Goal: Task Accomplishment & Management: Use online tool/utility

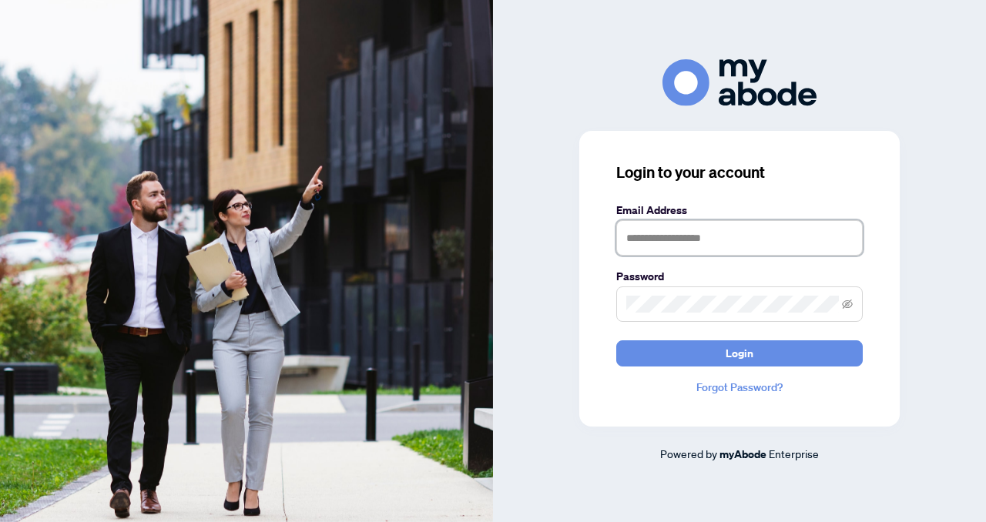
click at [703, 236] on input "text" at bounding box center [739, 237] width 247 height 35
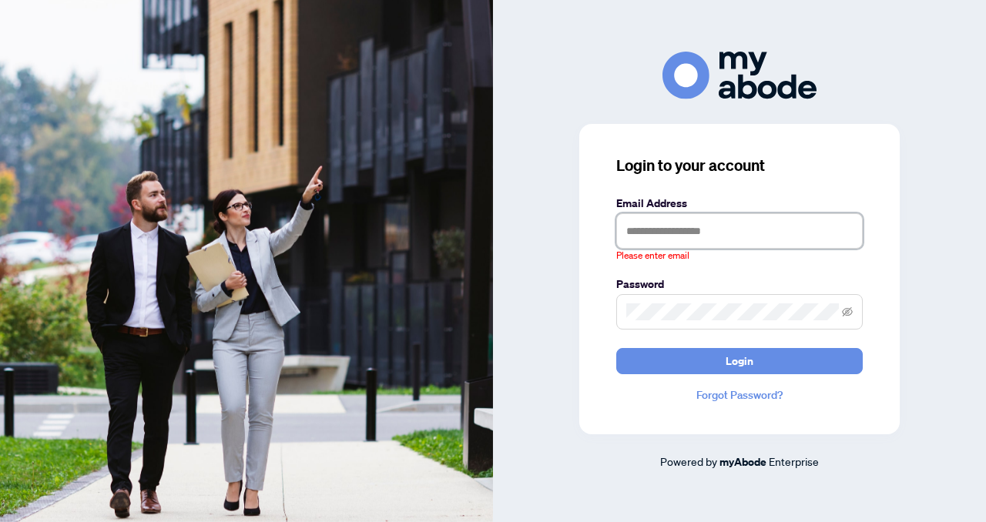
type input "**********"
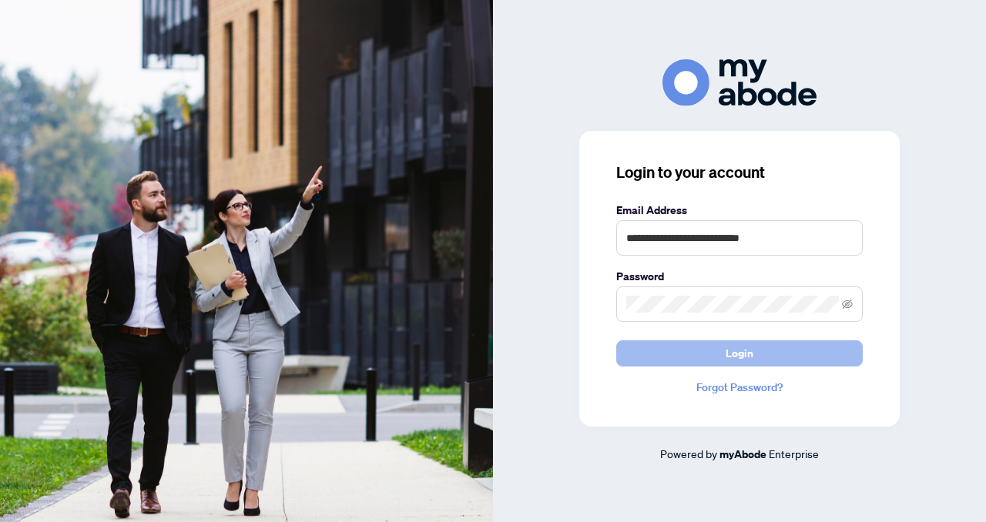
click at [761, 358] on button "Login" at bounding box center [739, 353] width 247 height 26
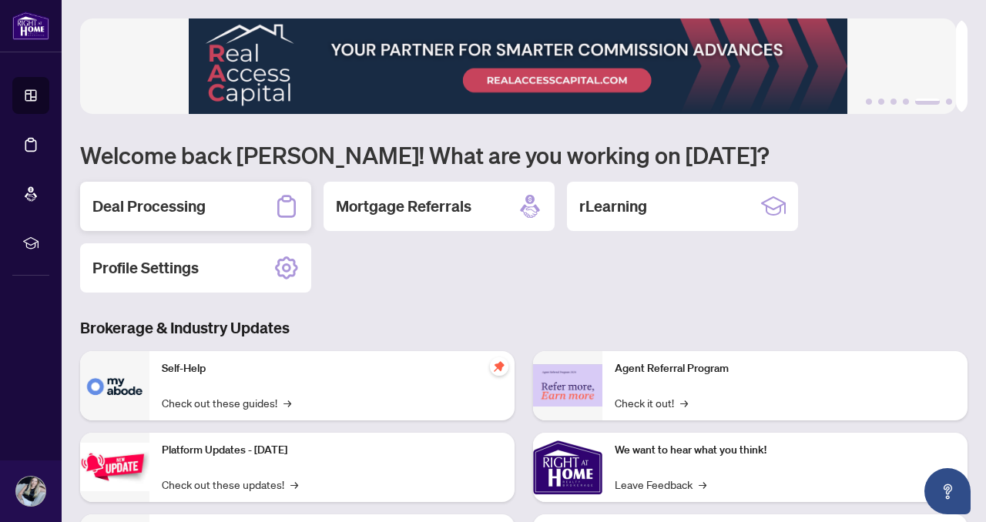
click at [188, 201] on h2 "Deal Processing" at bounding box center [148, 207] width 113 height 22
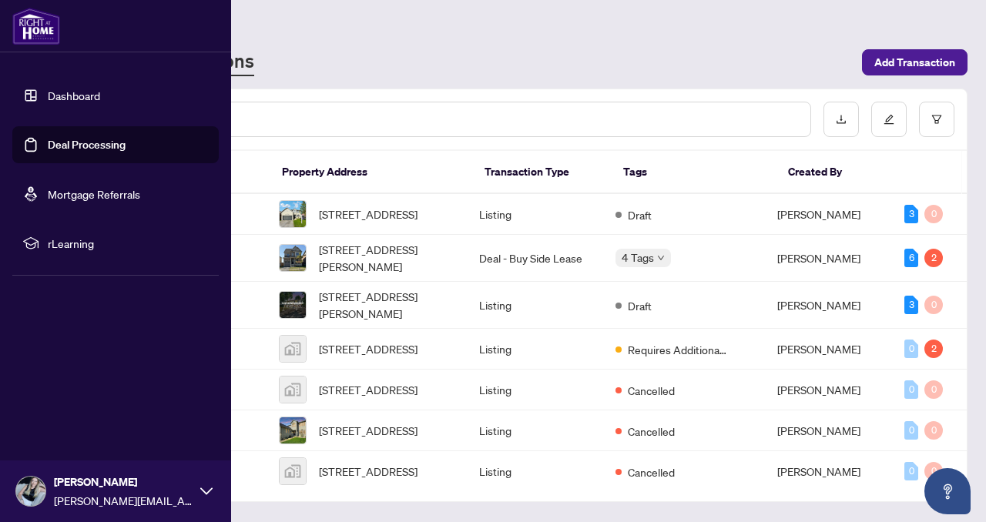
click at [102, 143] on link "Deal Processing" at bounding box center [87, 145] width 78 height 14
click at [48, 96] on link "Dashboard" at bounding box center [74, 96] width 52 height 14
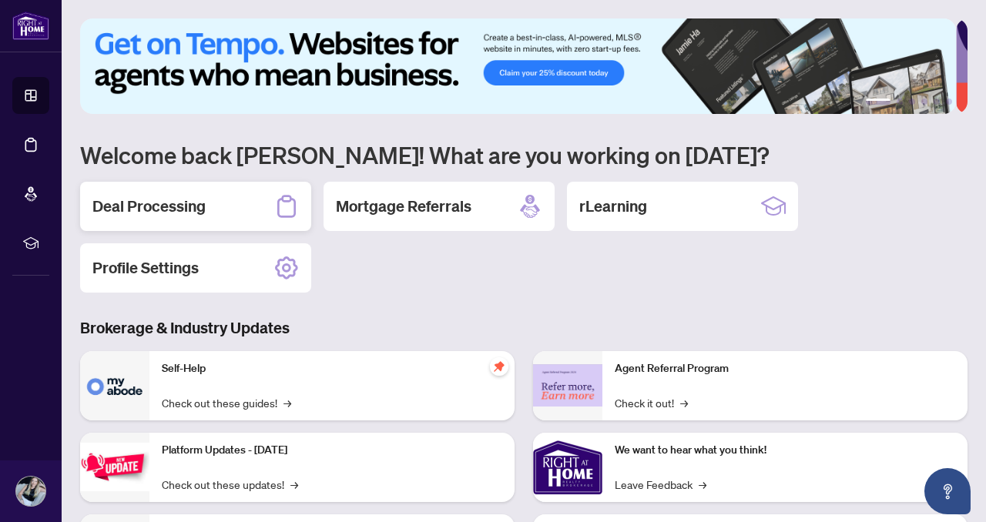
click at [164, 202] on h2 "Deal Processing" at bounding box center [148, 207] width 113 height 22
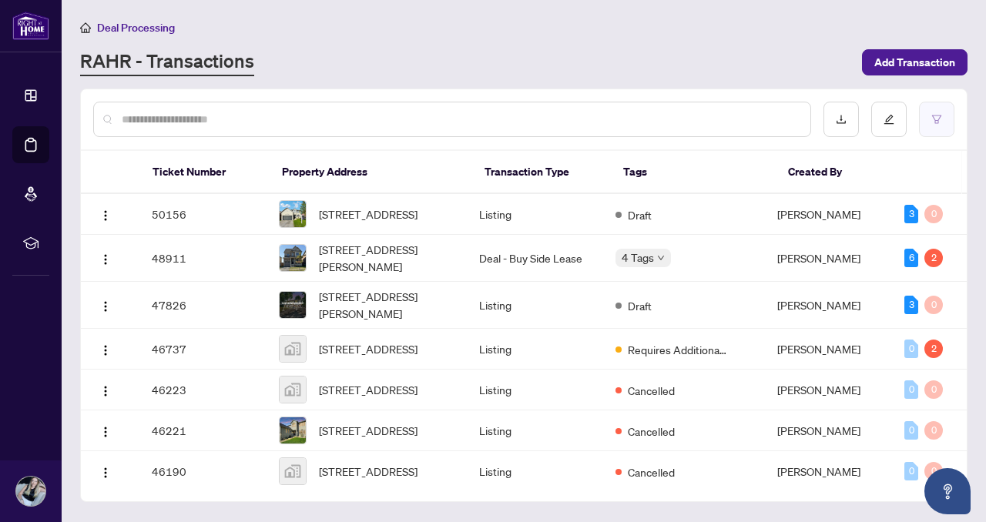
click at [929, 121] on button "button" at bounding box center [936, 119] width 35 height 35
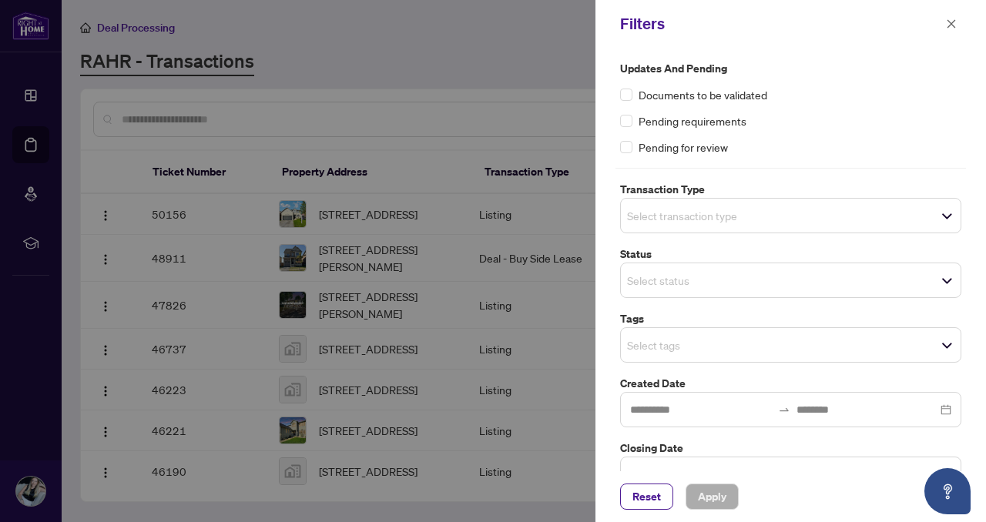
click at [632, 116] on div "Pending requirements" at bounding box center [790, 120] width 341 height 17
click at [671, 206] on input "search" at bounding box center [681, 215] width 108 height 18
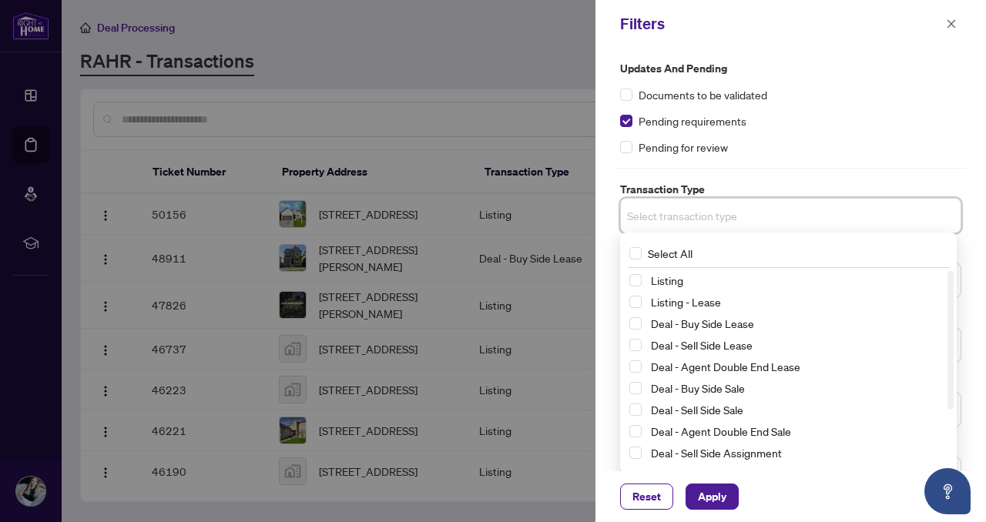
click at [867, 123] on div "Pending requirements" at bounding box center [790, 120] width 341 height 17
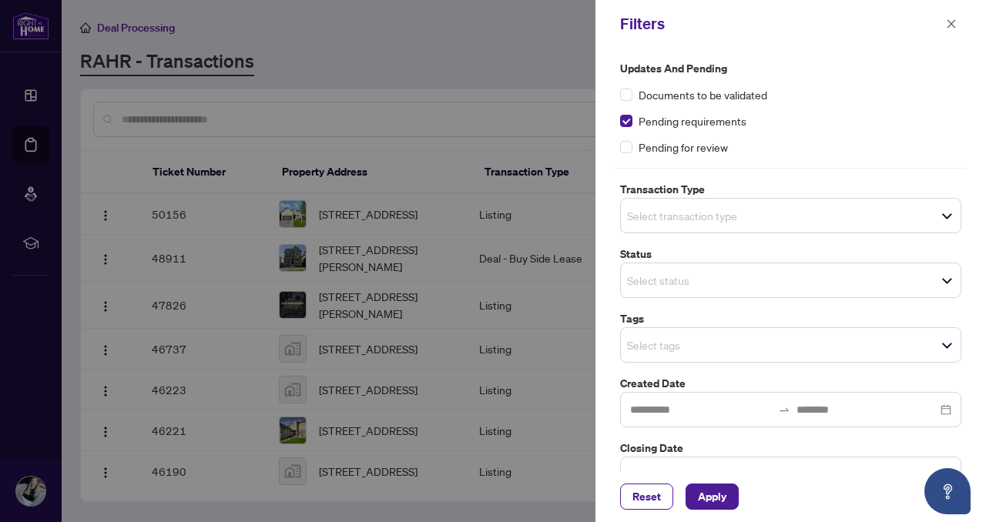
click at [706, 273] on input "search" at bounding box center [681, 280] width 108 height 18
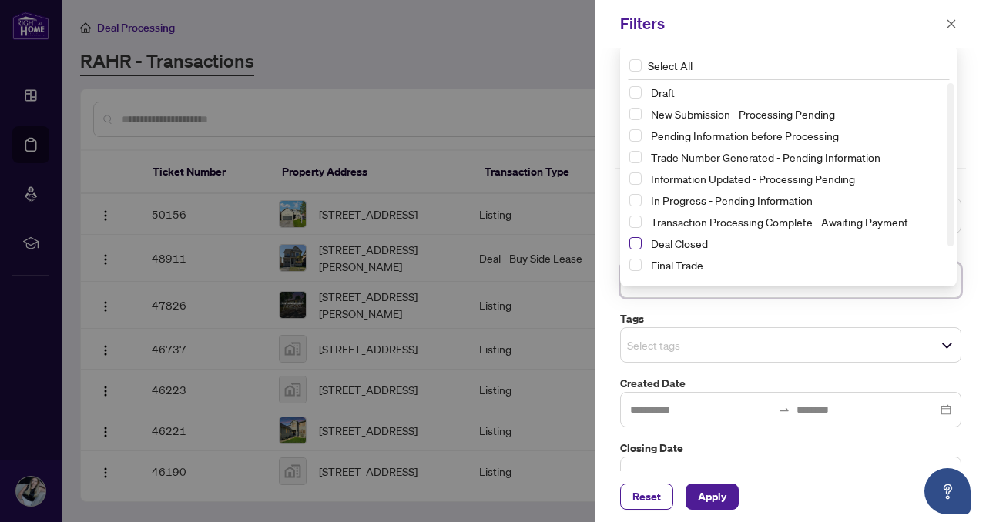
click at [639, 241] on span "Select Deal Closed" at bounding box center [635, 243] width 12 height 12
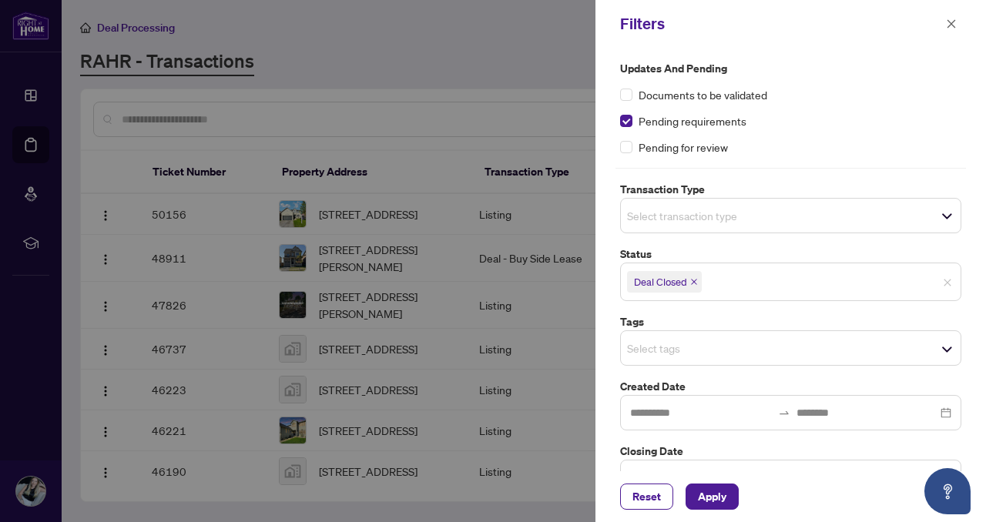
click at [967, 5] on div "Filters" at bounding box center [790, 24] width 391 height 48
click at [731, 216] on input "search" at bounding box center [681, 215] width 108 height 18
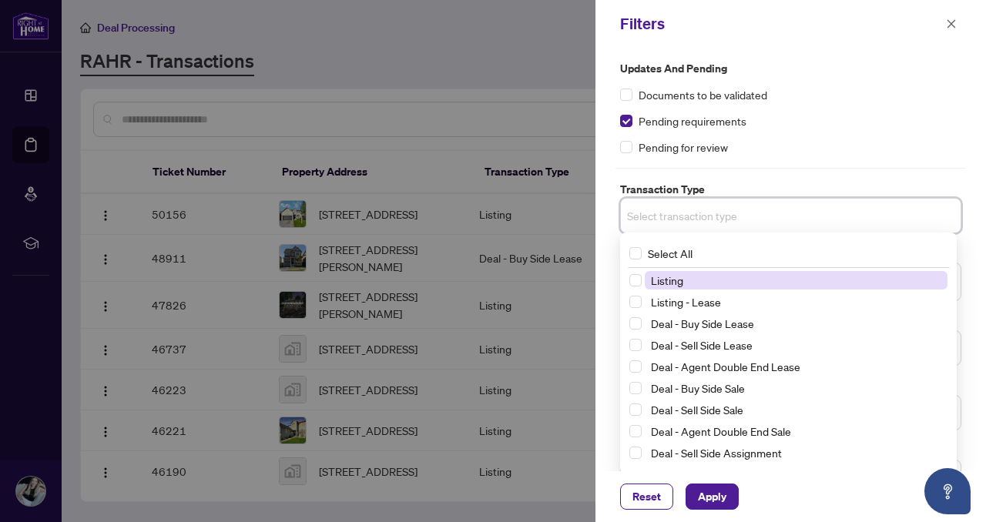
click at [823, 77] on div "Updates and Pending Documents to be validated Pending requirements Pending for …" at bounding box center [790, 108] width 341 height 96
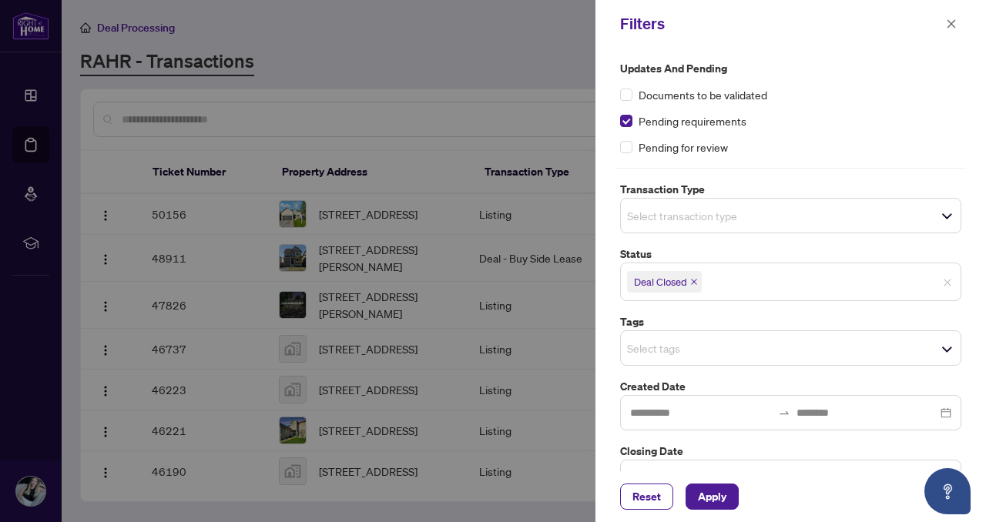
click at [751, 207] on span "Select transaction type" at bounding box center [791, 216] width 340 height 22
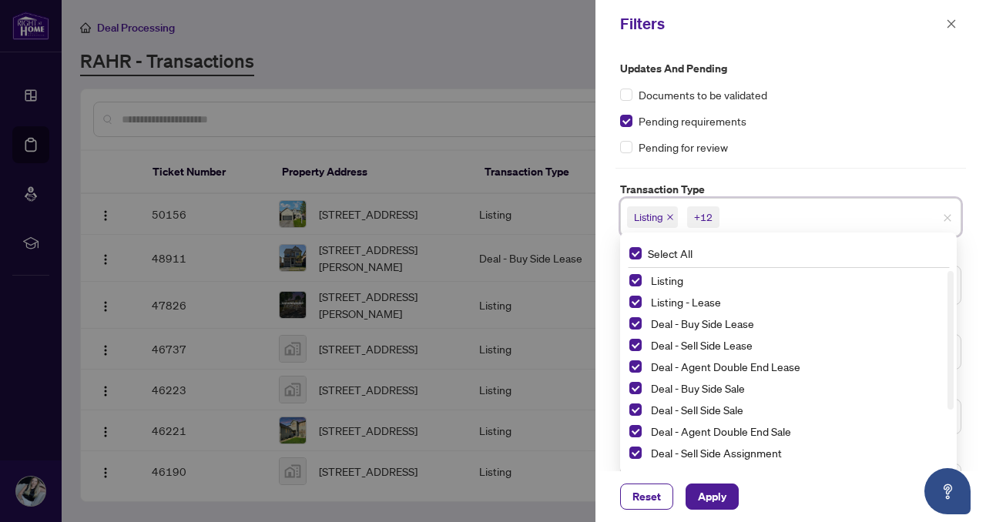
click at [837, 128] on div "Pending requirements" at bounding box center [790, 120] width 341 height 17
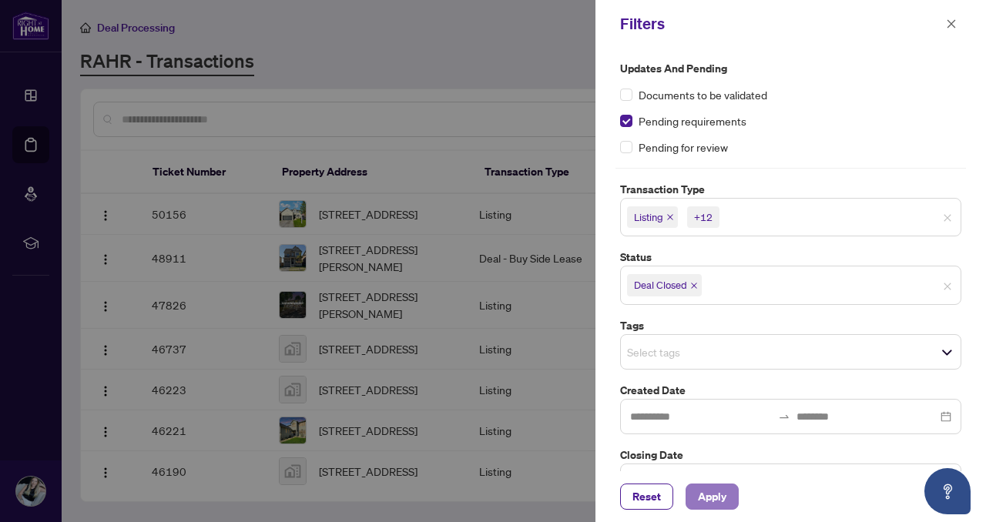
click at [710, 495] on span "Apply" at bounding box center [712, 497] width 29 height 25
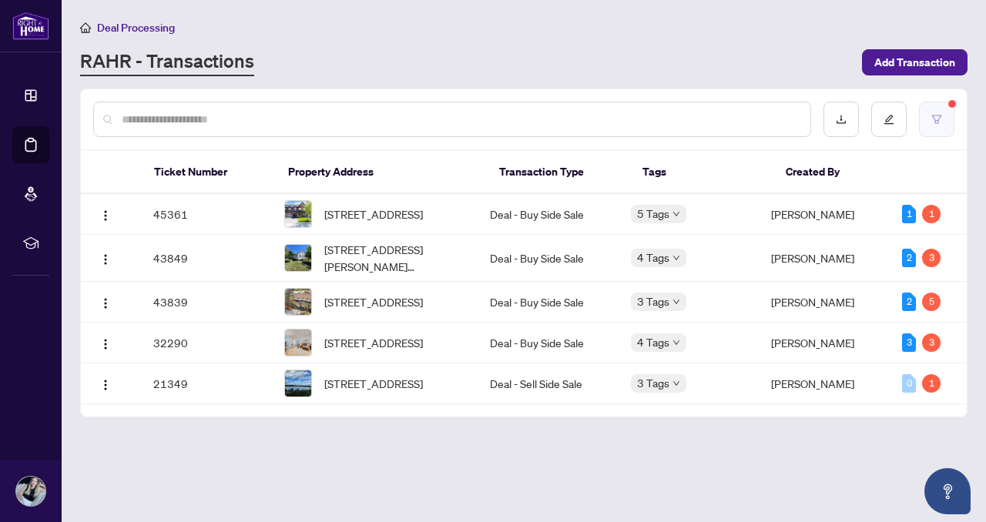
click at [934, 114] on icon "filter" at bounding box center [936, 119] width 11 height 11
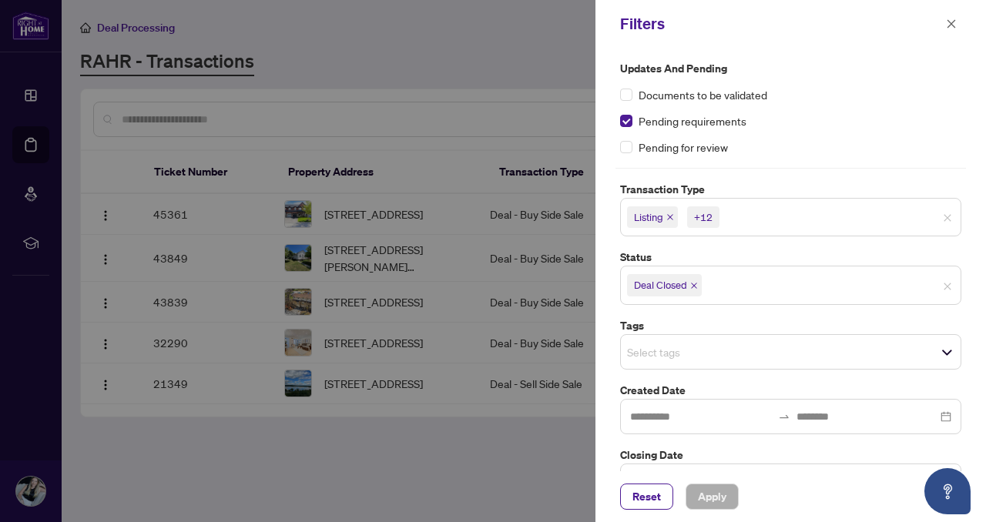
click at [671, 216] on icon "close" at bounding box center [670, 217] width 8 height 8
click at [706, 215] on icon "close" at bounding box center [705, 217] width 8 height 8
click at [638, 488] on span "Reset" at bounding box center [646, 497] width 29 height 25
